Goal: Task Accomplishment & Management: Use online tool/utility

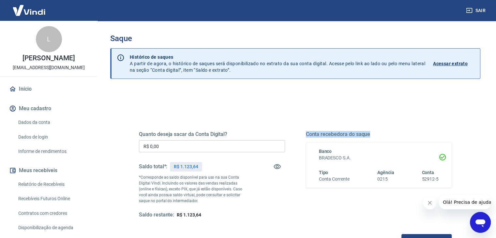
drag, startPoint x: 307, startPoint y: 133, endPoint x: 369, endPoint y: 133, distance: 61.9
click at [369, 133] on h5 "Conta recebedora do saque" at bounding box center [379, 134] width 146 height 7
click at [369, 131] on h5 "Conta recebedora do saque" at bounding box center [379, 134] width 146 height 7
drag, startPoint x: 369, startPoint y: 133, endPoint x: 303, endPoint y: 133, distance: 66.2
click at [303, 133] on div "Quanto deseja sacar da Conta Digital? R$ 0,00 ​ Saldo total*: R$ 1.123,64 *Corr…" at bounding box center [295, 174] width 313 height 87
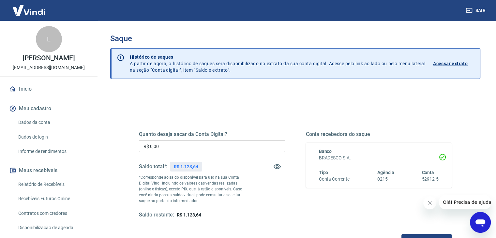
click at [293, 116] on div "Quanto deseja sacar da Conta Digital? R$ 0,00 ​ Saldo total*: R$ 1.123,64 *Corr…" at bounding box center [295, 180] width 313 height 131
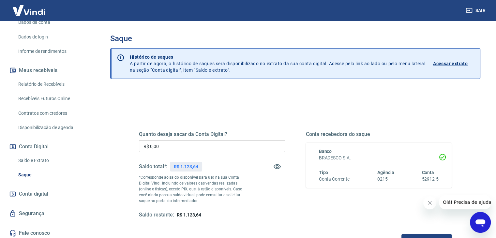
scroll to position [102, 0]
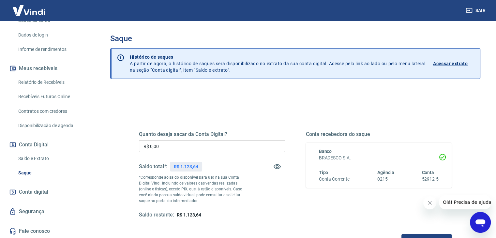
click at [192, 144] on input "R$ 0,00" at bounding box center [212, 146] width 146 height 12
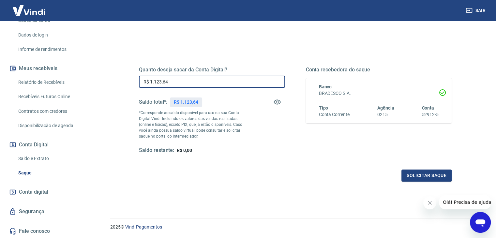
scroll to position [65, 0]
drag, startPoint x: 182, startPoint y: 83, endPoint x: 136, endPoint y: 86, distance: 46.1
click at [136, 86] on div "Quanto deseja sacar da Conta Digital? R$ 1.123,64 ​ Saldo total*: R$ 1.123,64 *…" at bounding box center [295, 113] width 328 height 152
type input "R$ 0,00"
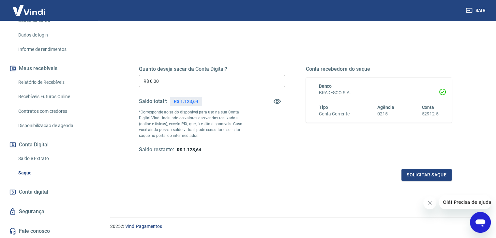
click at [161, 56] on div "Quanto deseja sacar da Conta Digital? R$ 0,00 ​ Saldo total*: R$ 1.123,64 *Corr…" at bounding box center [295, 115] width 313 height 131
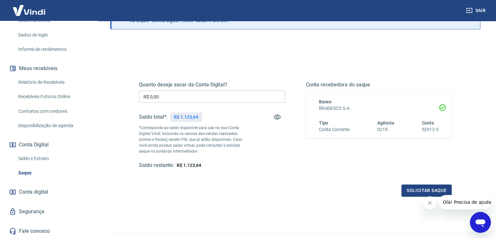
scroll to position [0, 0]
